Goal: Find specific page/section: Find specific page/section

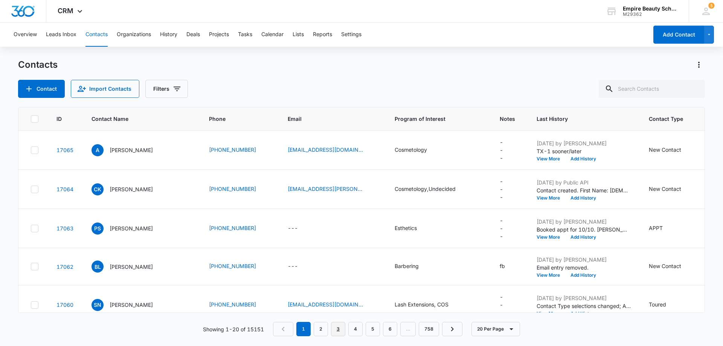
drag, startPoint x: 332, startPoint y: 343, endPoint x: 331, endPoint y: 361, distance: 18.1
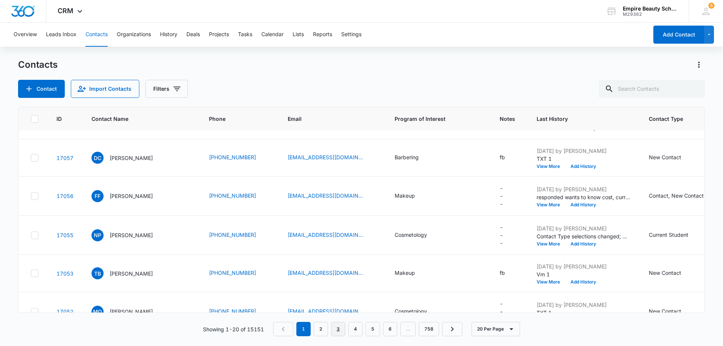
scroll to position [38, 0]
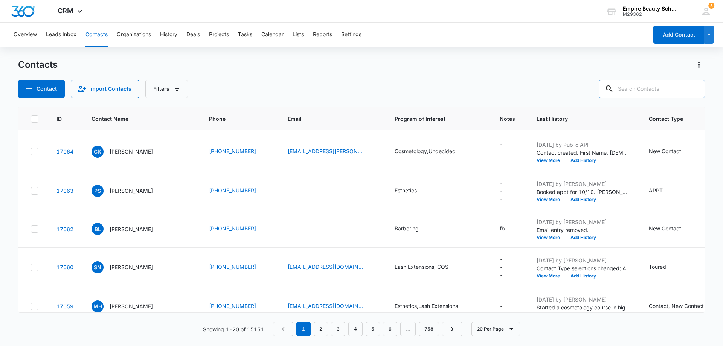
click at [633, 89] on input "text" at bounding box center [652, 89] width 106 height 18
type input "ally"
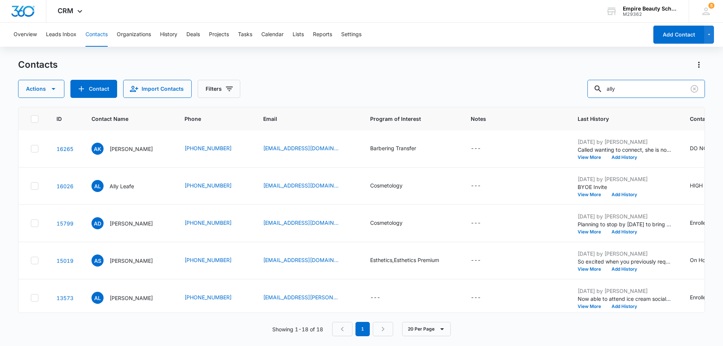
scroll to position [0, 0]
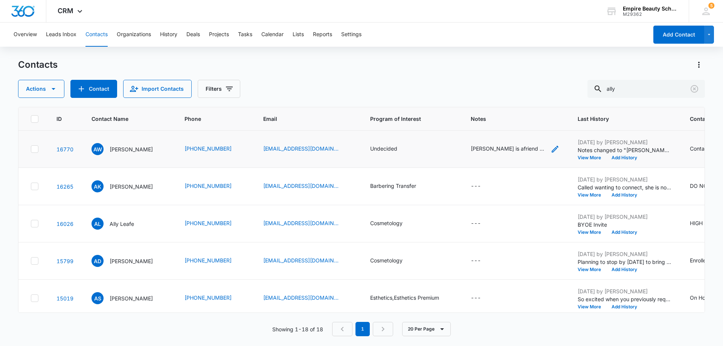
click at [496, 151] on div "[PERSON_NAME] is afriend helping her out w/ FAFSA will come with her. Qualified…" at bounding box center [508, 149] width 75 height 8
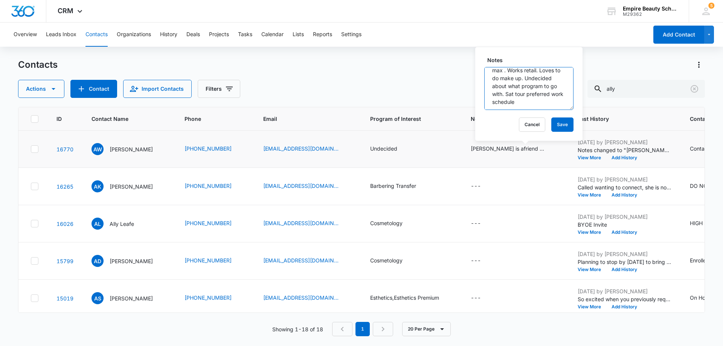
scroll to position [45, 0]
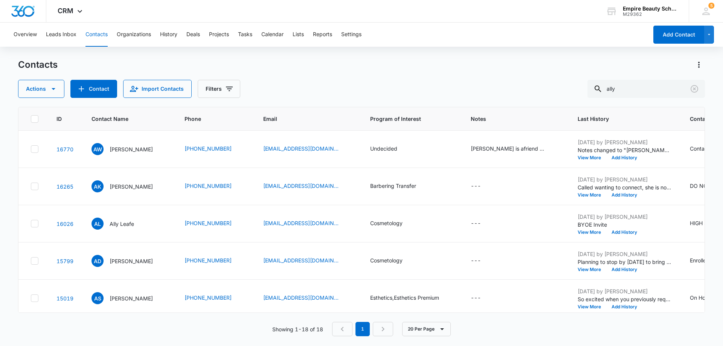
click at [467, 91] on div "Actions Contact Import Contacts Filters ally" at bounding box center [361, 89] width 687 height 18
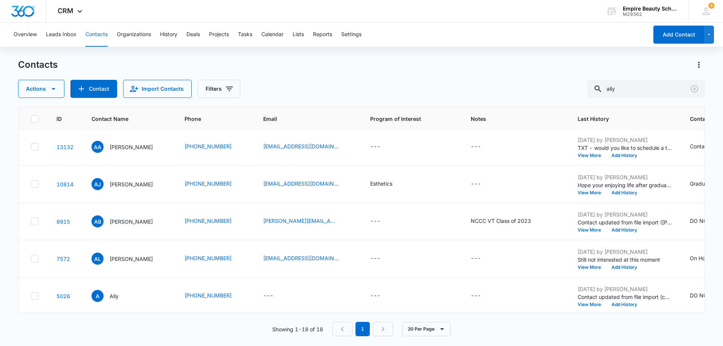
scroll to position [0, 0]
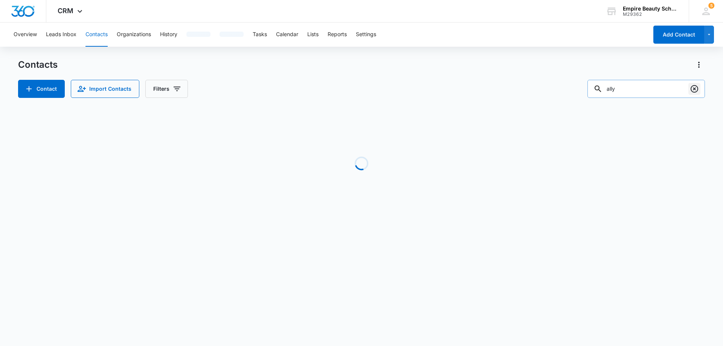
click at [695, 91] on icon "Clear" at bounding box center [694, 88] width 9 height 9
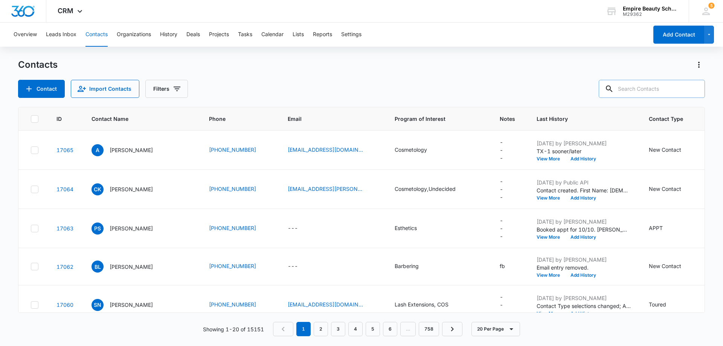
click at [627, 89] on input "text" at bounding box center [652, 89] width 106 height 18
click at [629, 90] on input "88" at bounding box center [647, 89] width 118 height 18
click at [624, 91] on input "88" at bounding box center [647, 89] width 118 height 18
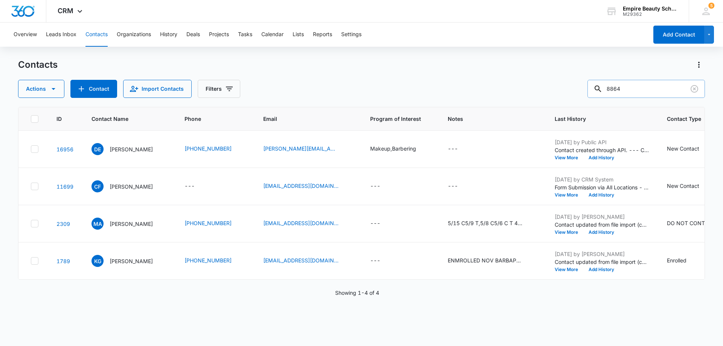
click at [642, 90] on input "8864" at bounding box center [647, 89] width 118 height 18
type input "8"
type input "2983"
